Goal: Register for event/course

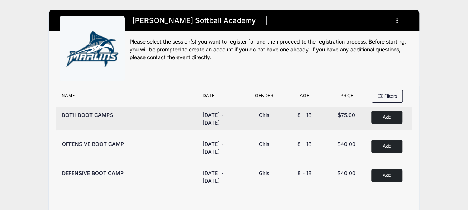
click at [395, 118] on button "Add to Cart" at bounding box center [386, 117] width 31 height 13
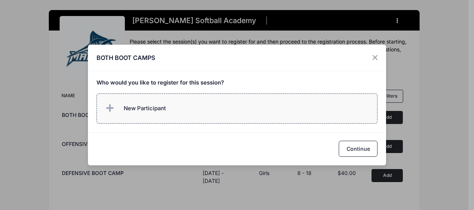
click at [112, 108] on icon at bounding box center [111, 108] width 10 height 0
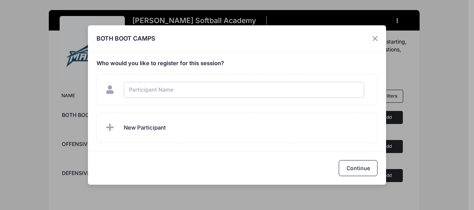
click at [248, 56] on div "BOTH BOOT CAMPS Who would you like to register for this session?" at bounding box center [237, 104] width 298 height 159
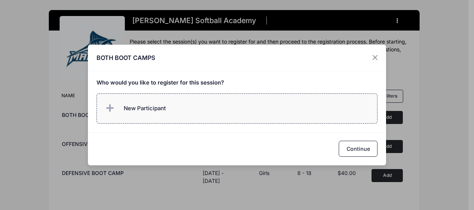
click at [111, 108] on icon at bounding box center [111, 108] width 10 height 0
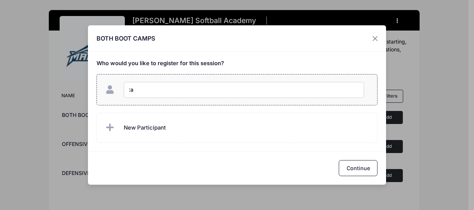
type input ":"
type input "Landry Hurt"
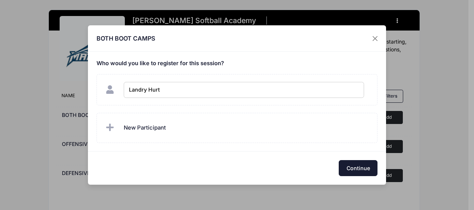
checkbox input "true"
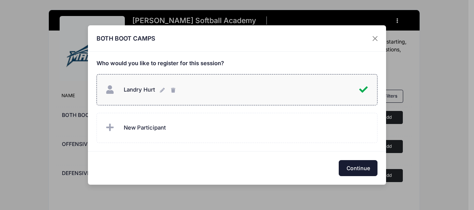
click at [370, 168] on button "Continue" at bounding box center [357, 168] width 39 height 16
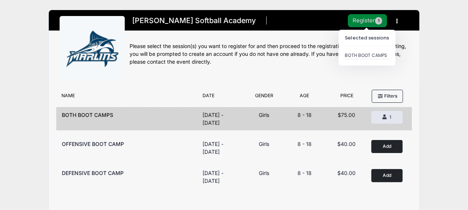
click at [358, 21] on button "Register 1" at bounding box center [367, 20] width 39 height 13
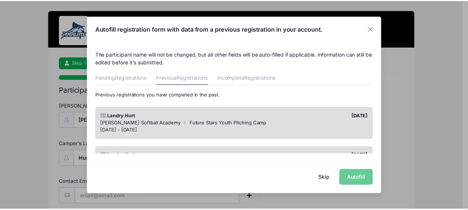
scroll to position [37, 0]
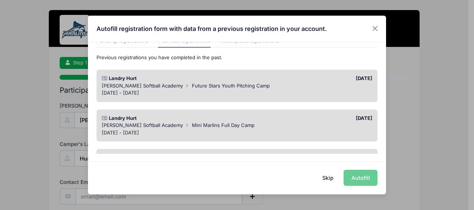
click at [204, 80] on div "Landry Hurt" at bounding box center [167, 78] width 139 height 7
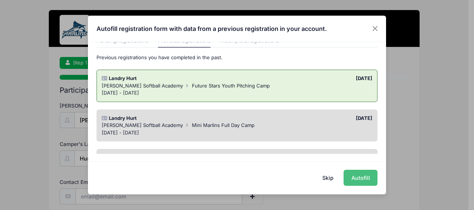
click at [355, 180] on button "Autofill" at bounding box center [360, 178] width 34 height 16
type input "[EMAIL_ADDRESS][DOMAIN_NAME]"
type input "2012 [GEOGRAPHIC_DATA]"
type input "CHESAPEAKE"
select select "VA"
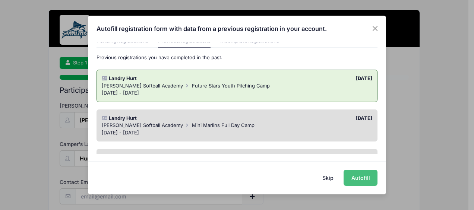
type input "23320"
type input "2031"
type input "[PERSON_NAME]"
type input "7573733101"
type input "[PERSON_NAME]"
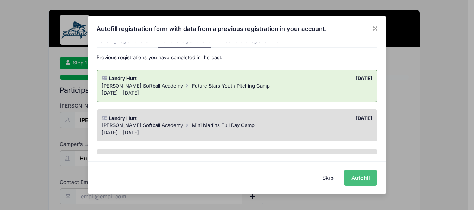
type input "7575609158"
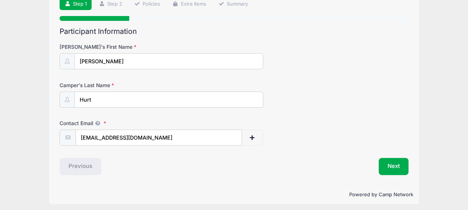
scroll to position [62, 0]
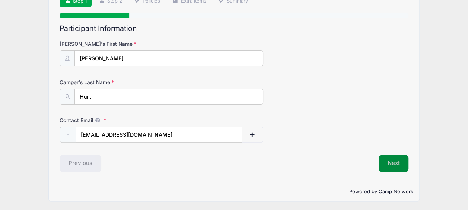
click at [402, 162] on button "Next" at bounding box center [394, 163] width 30 height 17
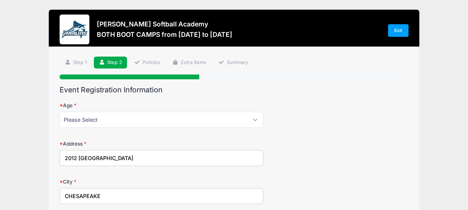
scroll to position [0, 0]
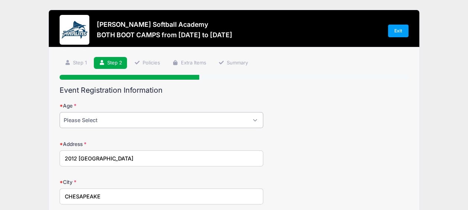
click at [142, 118] on select "Please Select 1 2 3 4 5 6 7 8 9 10 11 12 13 14 15 16 17 18" at bounding box center [162, 120] width 204 height 16
select select "12"
click at [60, 112] on select "Please Select 1 2 3 4 5 6 7 8 9 10 11 12 13 14 15 16 17 18" at bounding box center [162, 120] width 204 height 16
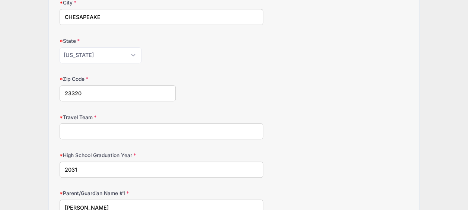
scroll to position [186, 0]
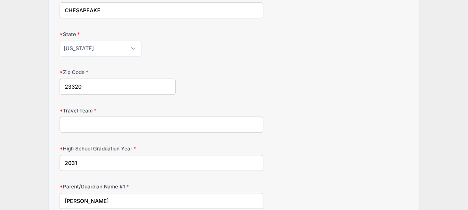
click at [108, 125] on input "Travel Team" at bounding box center [162, 125] width 204 height 16
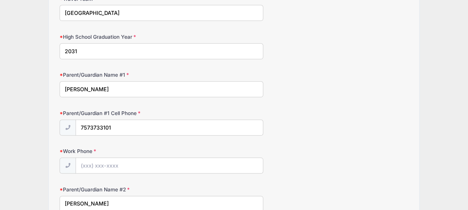
scroll to position [335, 0]
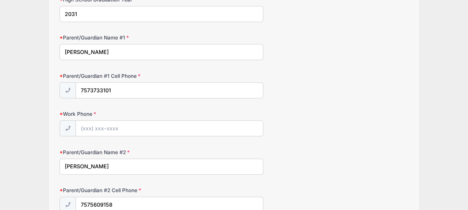
type input "[GEOGRAPHIC_DATA]"
click at [128, 124] on input "Work Phone" at bounding box center [169, 129] width 187 height 16
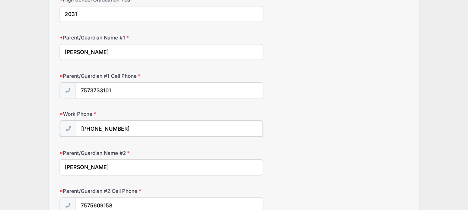
type input "[PHONE_NUMBER]"
click at [130, 83] on input "7573733101" at bounding box center [169, 91] width 187 height 16
click at [90, 88] on input "7573733101" at bounding box center [169, 91] width 187 height 16
click at [102, 86] on input "757-3733101" at bounding box center [169, 91] width 187 height 16
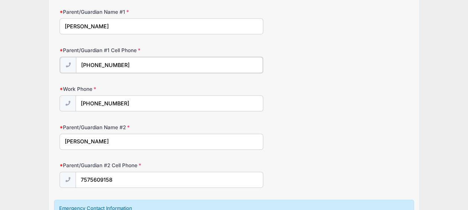
scroll to position [372, 0]
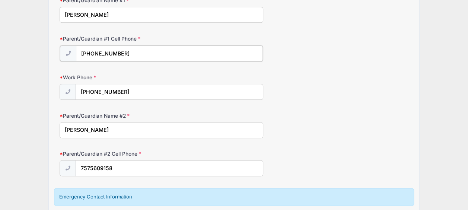
type input "[PHONE_NUMBER]"
click at [88, 165] on input "7575609158" at bounding box center [169, 168] width 187 height 16
click at [102, 165] on input "757-5609158" at bounding box center [169, 168] width 187 height 16
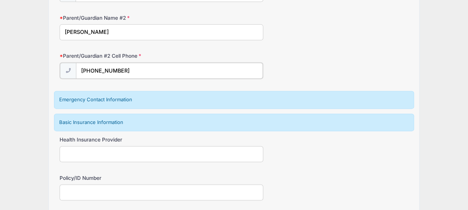
scroll to position [484, 0]
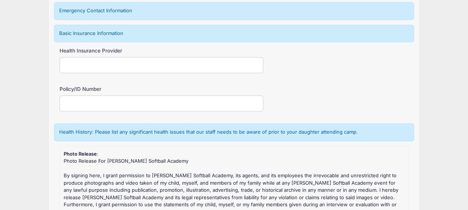
type input "[PHONE_NUMBER]"
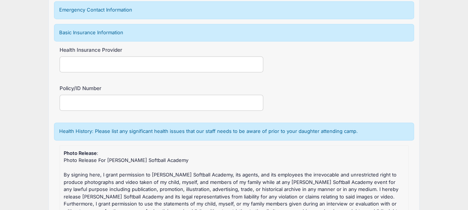
scroll to position [558, 0]
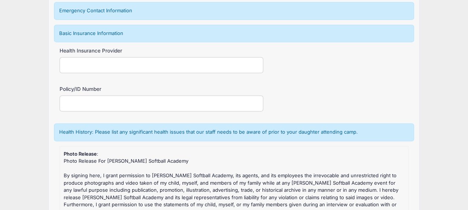
click at [109, 6] on div "Emergency Contact Information" at bounding box center [234, 11] width 360 height 18
click at [105, 29] on div "Basic Insurance Information" at bounding box center [234, 34] width 360 height 18
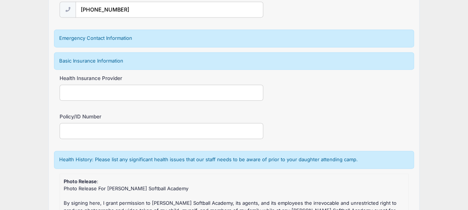
scroll to position [521, 0]
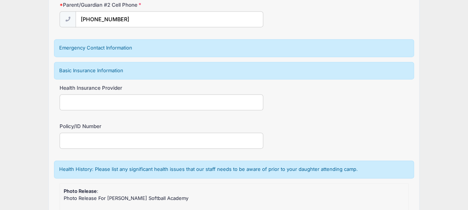
click at [78, 98] on input "Health Insurance Provider" at bounding box center [162, 102] width 204 height 16
type input "Sentara Health Plans"
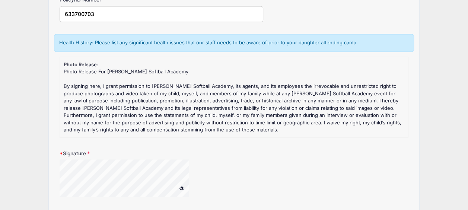
scroll to position [669, 0]
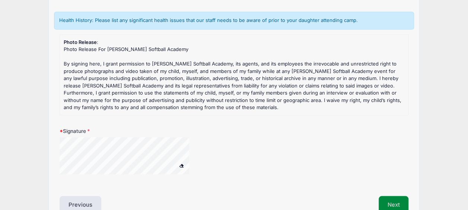
type input "633700703"
drag, startPoint x: 401, startPoint y: 198, endPoint x: 380, endPoint y: 188, distance: 23.3
click at [401, 197] on button "Next" at bounding box center [394, 204] width 30 height 17
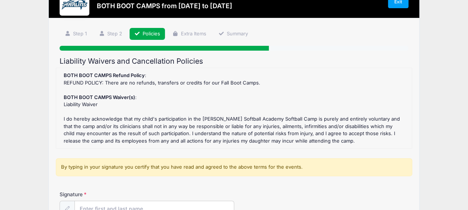
scroll to position [112, 0]
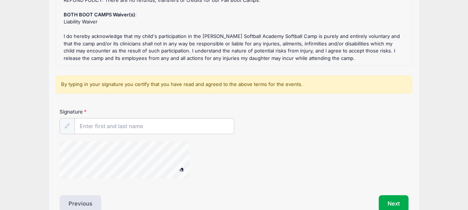
click at [116, 106] on form "BOTH BOOT CAMPS Refund Policy : REFUND POLICY: There are no refunds, transfers …" at bounding box center [234, 85] width 349 height 200
click at [115, 133] on div "Signature" at bounding box center [234, 146] width 356 height 77
click at [209, 122] on input "Signature" at bounding box center [154, 126] width 159 height 16
click at [114, 127] on input "[PERSON_NAME]=Hurt" at bounding box center [154, 126] width 159 height 16
type input "[PERSON_NAME]"
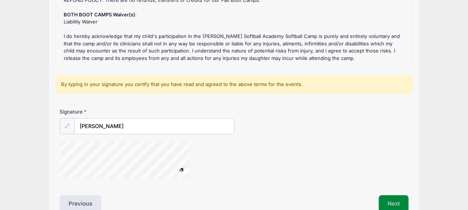
click at [395, 206] on button "Next" at bounding box center [394, 203] width 30 height 17
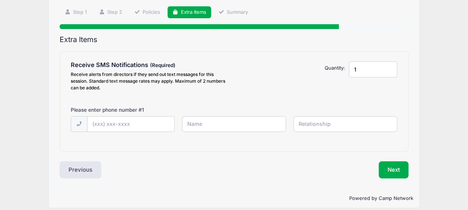
scroll to position [57, 0]
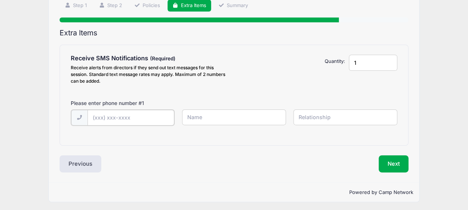
click at [112, 118] on input "text" at bounding box center [130, 118] width 87 height 16
type input "[PHONE_NUMBER]"
type input "L"
type input "[PERSON_NAME]"
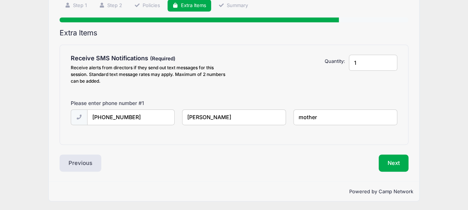
type input "mother"
click at [158, 136] on div "Receive SMS Notifications Receive alerts from directors if they send out text m…" at bounding box center [234, 94] width 348 height 99
click at [389, 159] on button "Next" at bounding box center [394, 163] width 30 height 17
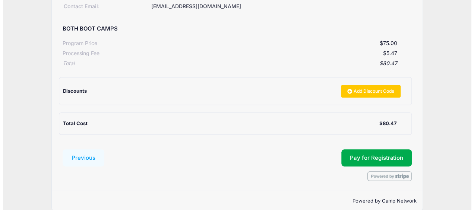
scroll to position [143, 0]
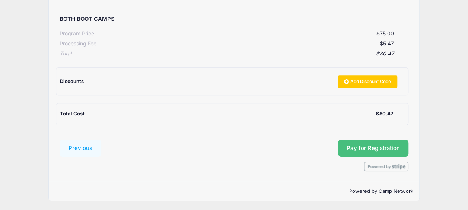
click at [383, 143] on button "Pay for Registration" at bounding box center [373, 148] width 71 height 17
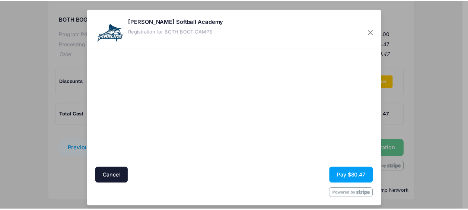
scroll to position [5, 0]
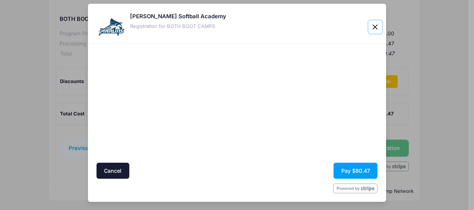
click at [377, 28] on button "Close" at bounding box center [374, 26] width 13 height 13
